Goal: Task Accomplishment & Management: Manage account settings

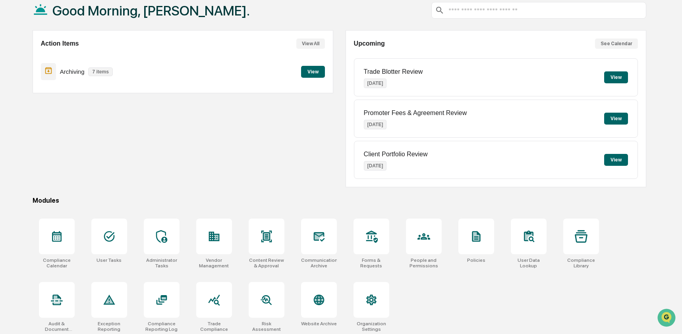
scroll to position [52, 0]
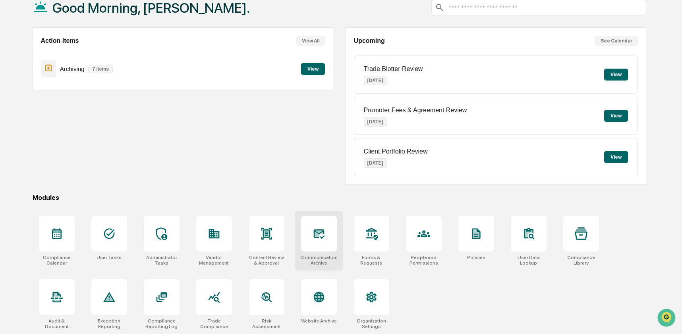
click at [321, 240] on div at bounding box center [319, 234] width 36 height 36
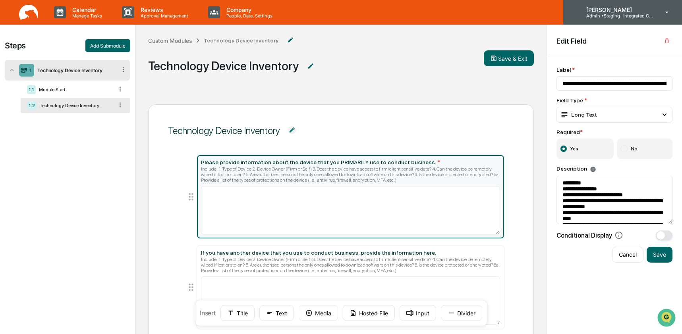
click at [645, 14] on p "Admin • Staging- Integrated Compliance Advisors" at bounding box center [617, 16] width 74 height 6
